Goal: Find specific page/section: Find specific page/section

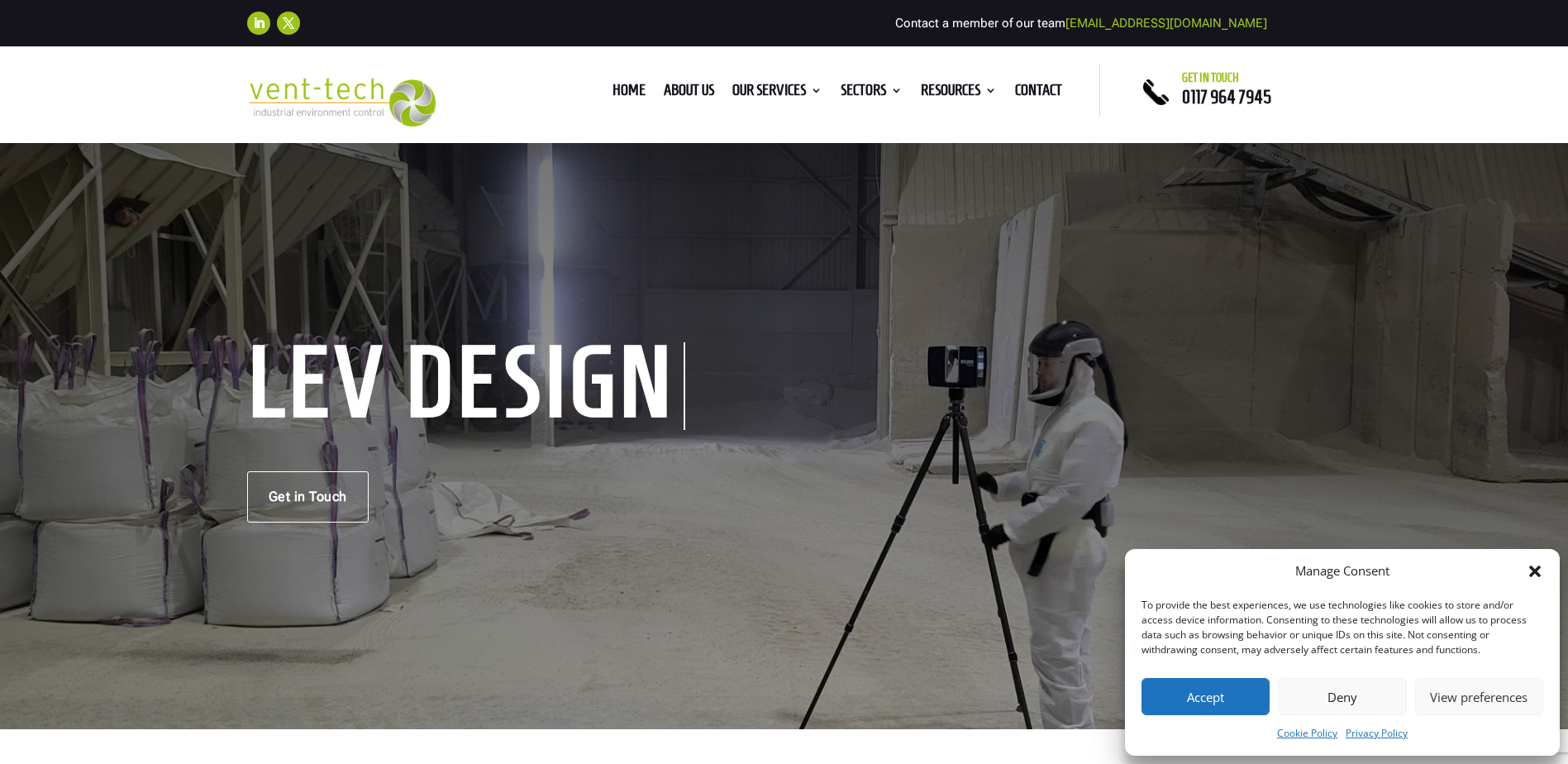
click at [1544, 573] on div "Manage Consent To provide the best experiences, we use technologies like cookie…" at bounding box center [1342, 652] width 435 height 207
click at [1534, 567] on icon "Close dialog" at bounding box center [1534, 571] width 16 height 16
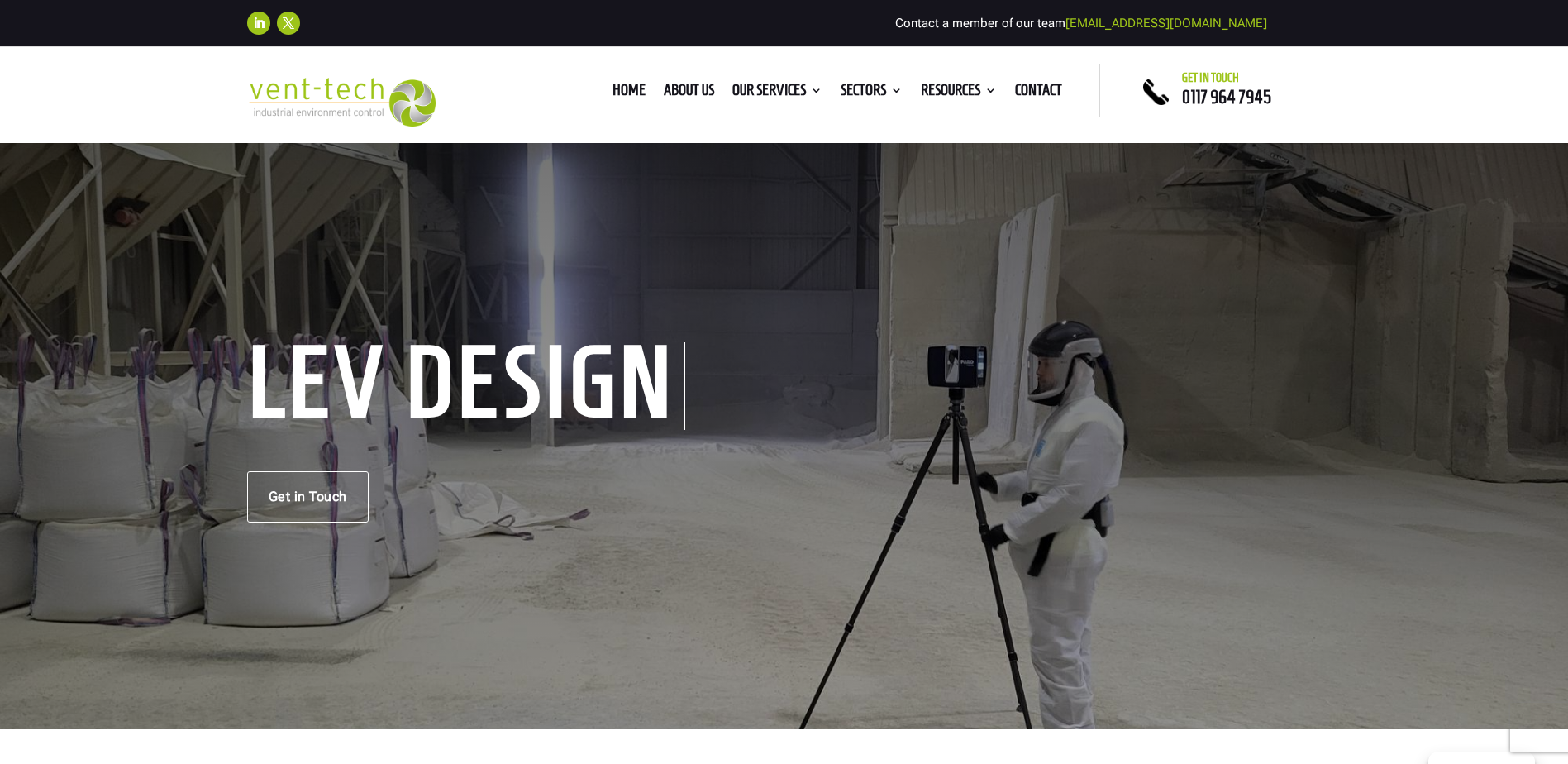
click at [636, 116] on div "Home About us Our Services Consultancy Design Installation Commissioning Testin…" at bounding box center [784, 90] width 632 height 53
drag, startPoint x: 493, startPoint y: 103, endPoint x: 90, endPoint y: 93, distance: 403.1
click at [90, 93] on div "Home About us Our Services Consultancy Design Installation Commissioning Testin…" at bounding box center [784, 95] width 1568 height 96
drag, startPoint x: 90, startPoint y: 93, endPoint x: 209, endPoint y: 99, distance: 119.2
click at [209, 99] on div "Home About us Our Services Consultancy Design Installation Commissioning Testin…" at bounding box center [784, 95] width 1568 height 96
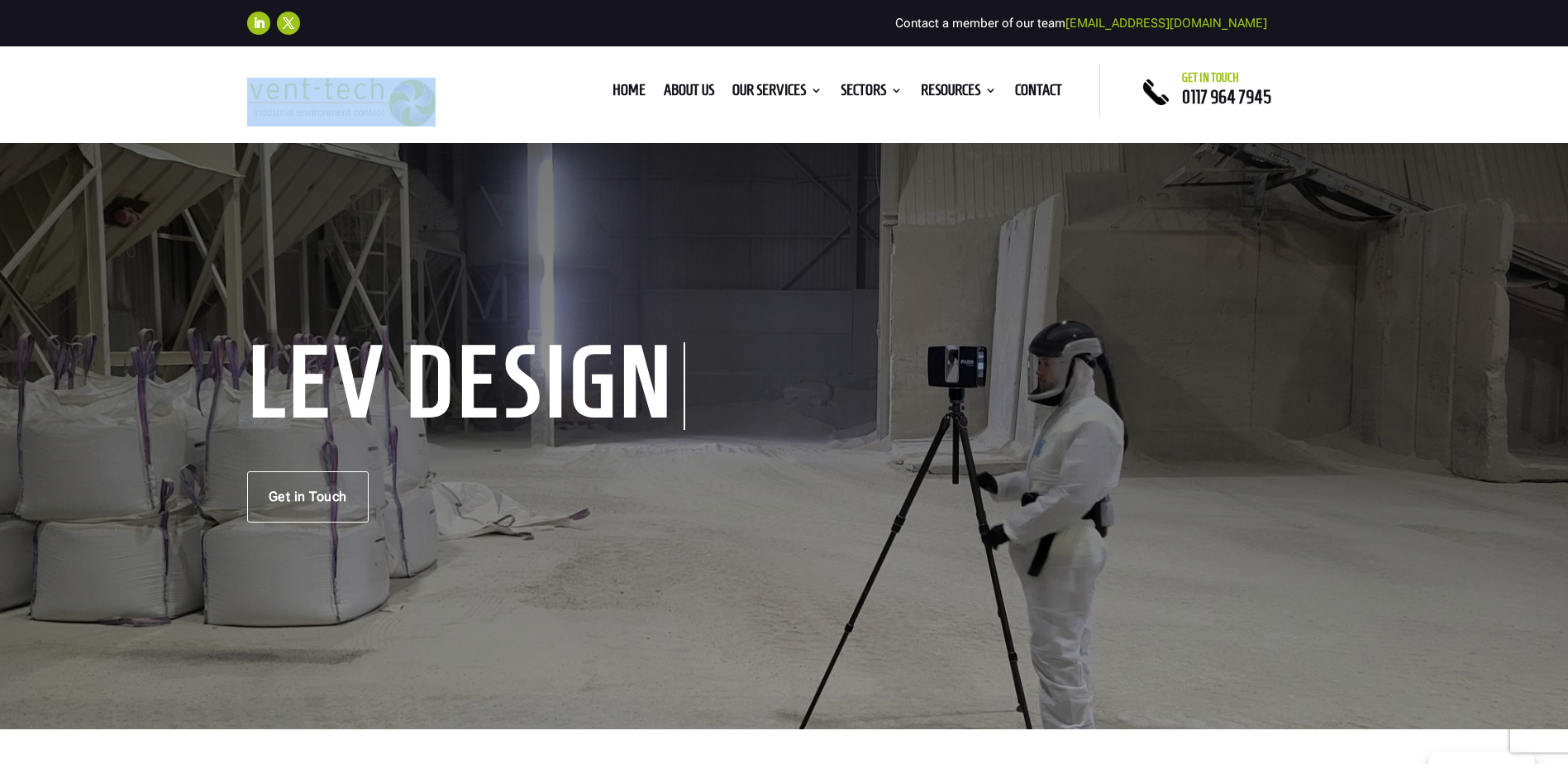
drag, startPoint x: 212, startPoint y: 95, endPoint x: 480, endPoint y: 115, distance: 268.7
click at [480, 115] on div "Home About us Our Services Consultancy Design Installation Commissioning Testin…" at bounding box center [784, 95] width 1568 height 96
drag, startPoint x: 480, startPoint y: 115, endPoint x: 461, endPoint y: 112, distance: 19.2
click at [461, 112] on div "Home About us Our Services Consultancy Design Installation Commissioning Testin…" at bounding box center [784, 94] width 1074 height 63
drag, startPoint x: 484, startPoint y: 107, endPoint x: 281, endPoint y: 83, distance: 204.4
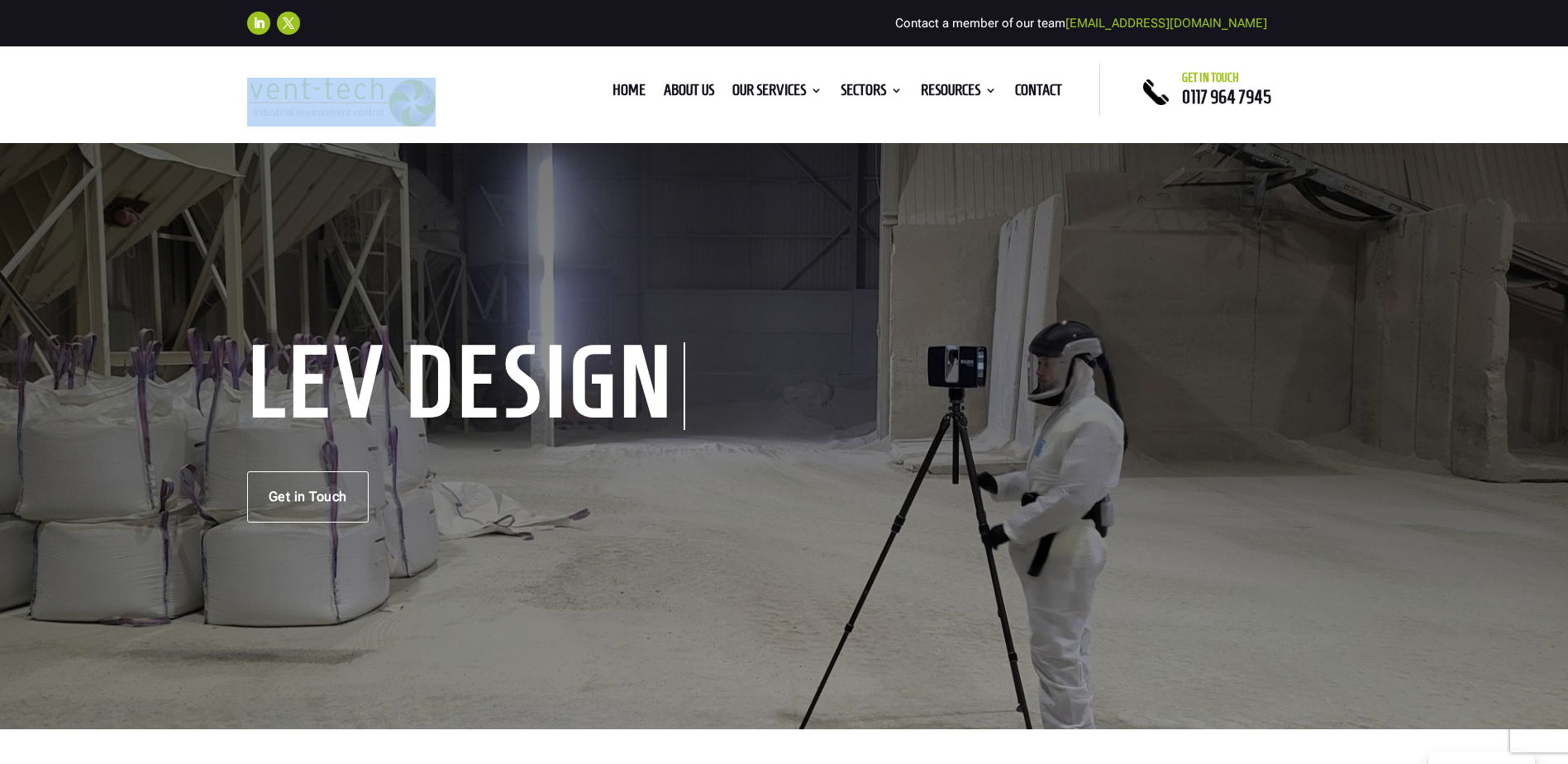
click at [281, 83] on div "Home About us Our Services Consultancy Design Installation Commissioning Testin…" at bounding box center [784, 94] width 1074 height 63
drag, startPoint x: 281, startPoint y: 83, endPoint x: 225, endPoint y: 87, distance: 56.1
click at [225, 87] on div "Home About us Our Services Consultancy Design Installation Commissioning Testin…" at bounding box center [784, 95] width 1568 height 96
drag, startPoint x: 220, startPoint y: 88, endPoint x: 524, endPoint y: 115, distance: 305.2
click at [524, 115] on div "Home About us Our Services Consultancy Design Installation Commissioning Testin…" at bounding box center [784, 95] width 1568 height 96
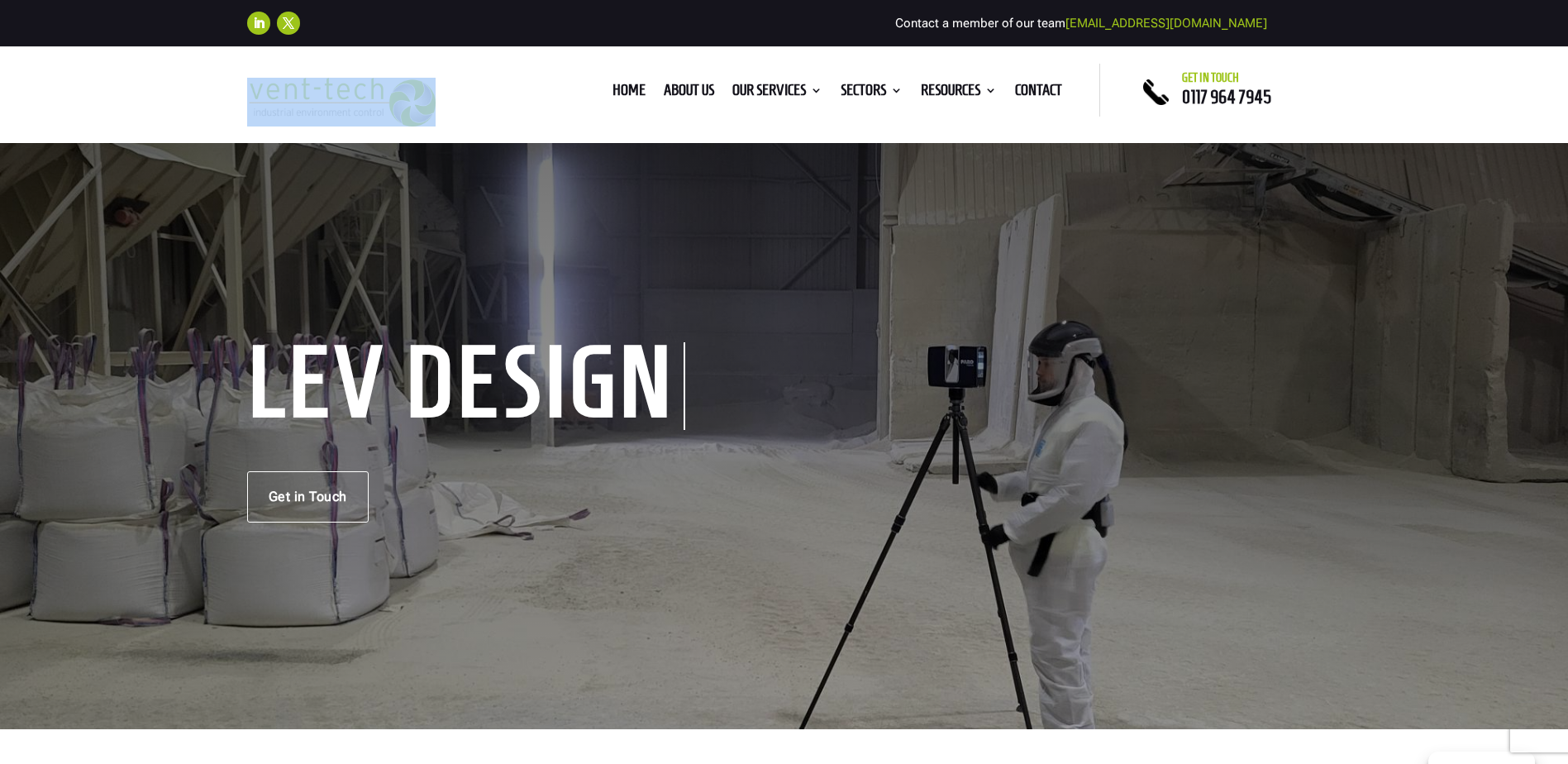
drag, startPoint x: 524, startPoint y: 115, endPoint x: 470, endPoint y: 114, distance: 54.0
click at [483, 113] on div "Home About us Our Services Consultancy Design Installation Commissioning Testin…" at bounding box center [784, 90] width 632 height 53
drag, startPoint x: 470, startPoint y: 114, endPoint x: 248, endPoint y: 91, distance: 223.2
click at [248, 91] on div "Home About us Our Services Consultancy Design Installation Commissioning Testin…" at bounding box center [784, 94] width 1074 height 63
drag, startPoint x: 248, startPoint y: 91, endPoint x: 237, endPoint y: 93, distance: 11.2
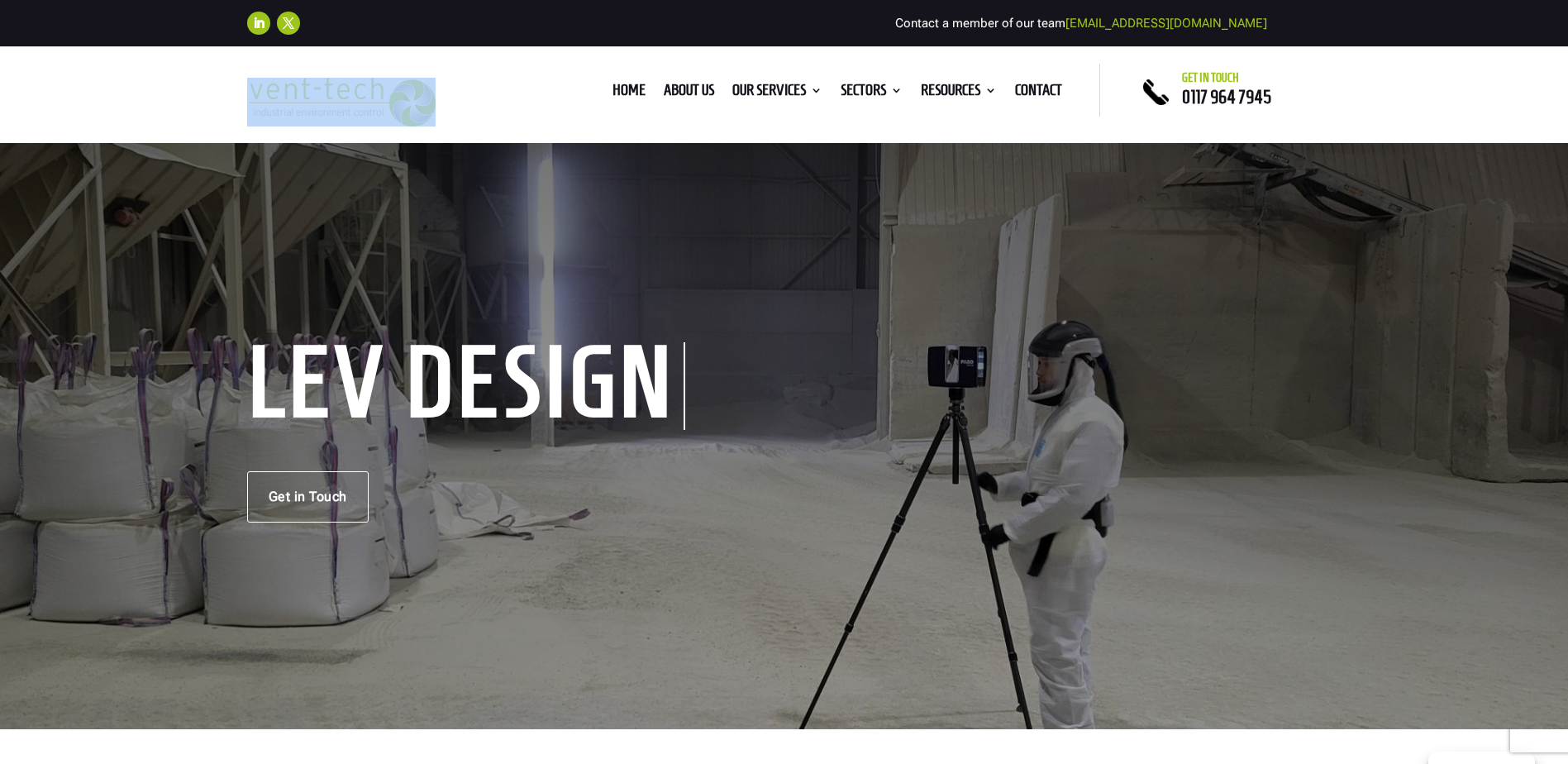
click at [237, 92] on div "Home About us Our Services Consultancy Design Installation Commissioning Testin…" at bounding box center [784, 95] width 1568 height 96
drag, startPoint x: 227, startPoint y: 96, endPoint x: 487, endPoint y: 116, distance: 260.8
click at [487, 116] on div "Home About us Our Services Consultancy Design Installation Commissioning Testin…" at bounding box center [784, 95] width 1568 height 96
drag, startPoint x: 487, startPoint y: 116, endPoint x: 458, endPoint y: 110, distance: 29.6
click at [458, 119] on div "Home About us Our Services Consultancy Design Installation Commissioning Testin…" at bounding box center [784, 94] width 1074 height 63
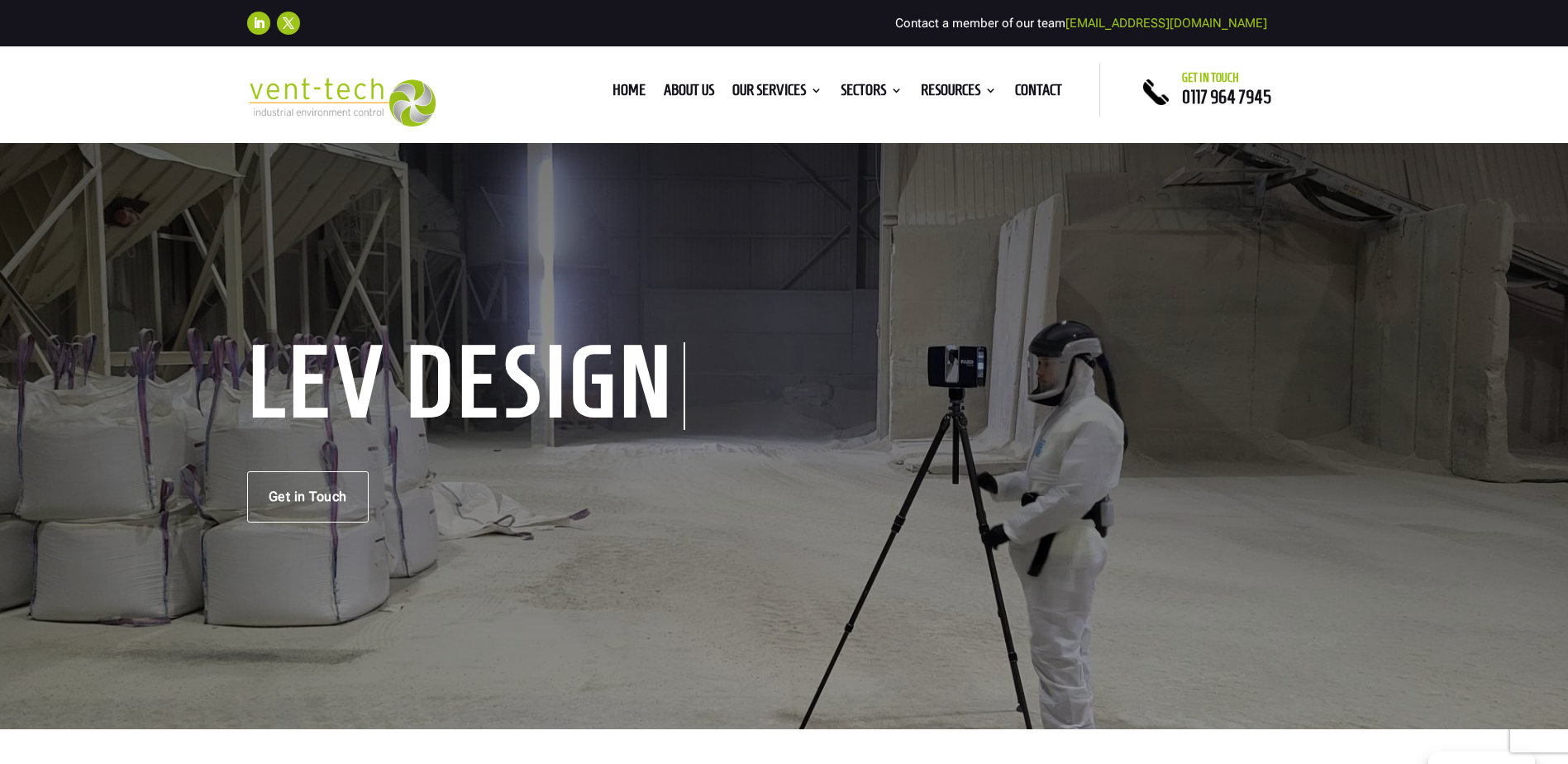
drag, startPoint x: 446, startPoint y: 107, endPoint x: 172, endPoint y: 95, distance: 274.3
click at [172, 95] on div "Home About us Our Services Consultancy Design Installation Commissioning Testin…" at bounding box center [784, 95] width 1568 height 96
drag, startPoint x: 172, startPoint y: 95, endPoint x: 205, endPoint y: 104, distance: 34.2
click at [205, 104] on div "Home About us Our Services Consultancy Design Installation Commissioning Testin…" at bounding box center [784, 95] width 1568 height 96
drag, startPoint x: 225, startPoint y: 99, endPoint x: 386, endPoint y: 87, distance: 161.4
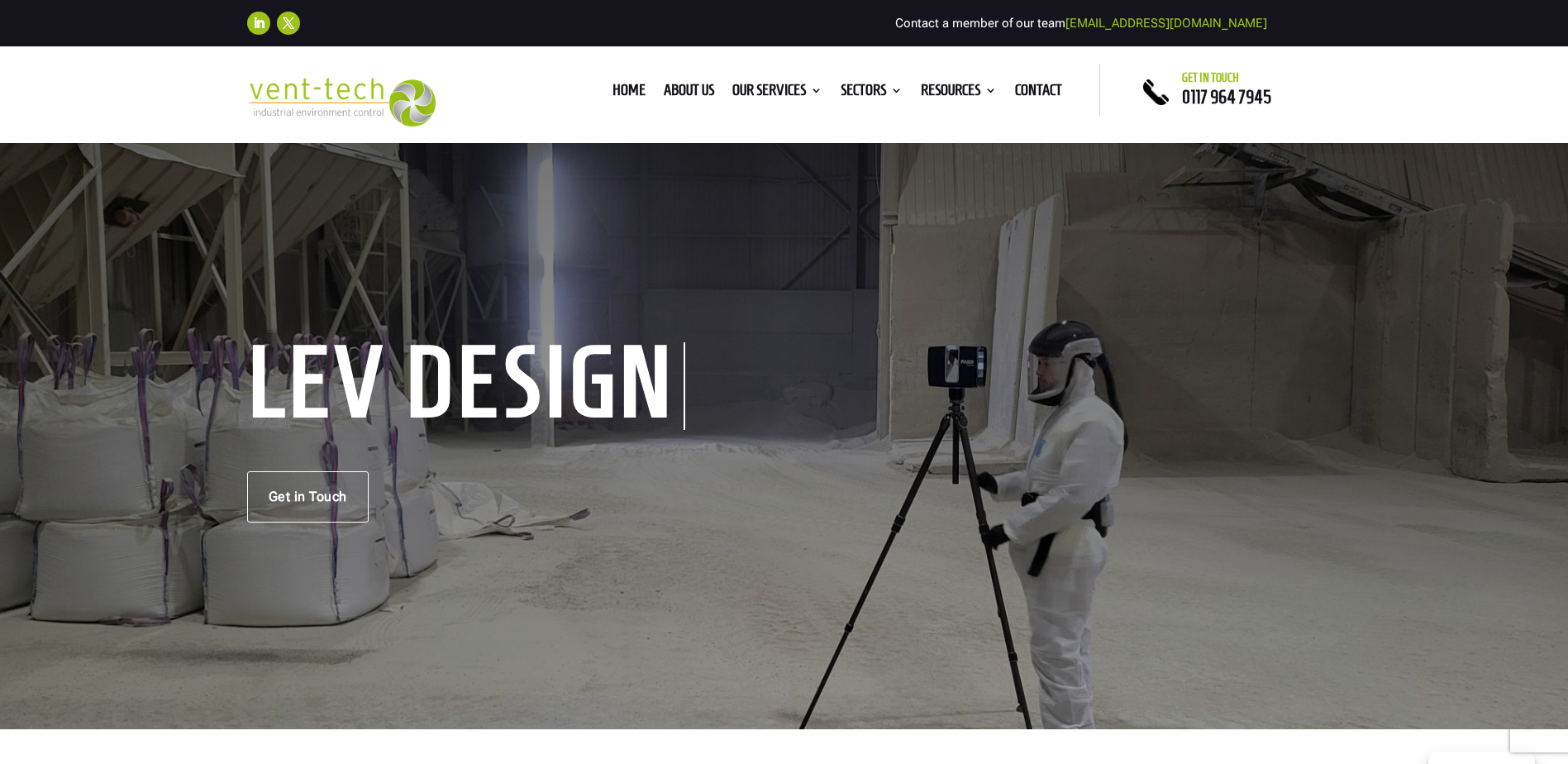
click at [386, 87] on div "Home About us Our Services Consultancy Design Installation Commissioning Testin…" at bounding box center [784, 95] width 1568 height 96
drag, startPoint x: 386, startPoint y: 87, endPoint x: 519, endPoint y: 103, distance: 134.0
click at [519, 103] on div "Home About us Our Services Consultancy Design Installation Commissioning Testin…" at bounding box center [784, 90] width 632 height 53
click at [509, 93] on div "Home About us Our Services Consultancy Design Installation Commissioning Testin…" at bounding box center [765, 90] width 593 height 24
click at [802, 495] on div "Get in Touch" at bounding box center [784, 496] width 1074 height 51
